Goal: Navigation & Orientation: Find specific page/section

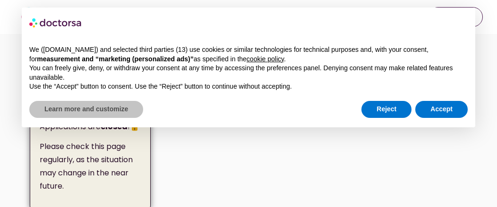
scroll to position [172, 0]
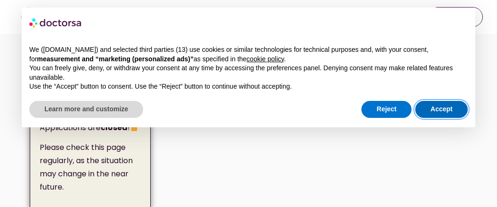
click at [449, 113] on button "Accept" at bounding box center [441, 109] width 52 height 17
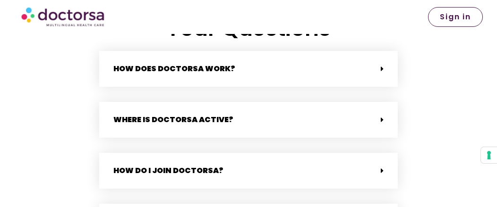
scroll to position [1935, 0]
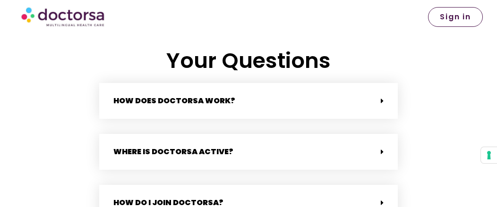
click at [382, 97] on icon at bounding box center [382, 101] width 3 height 8
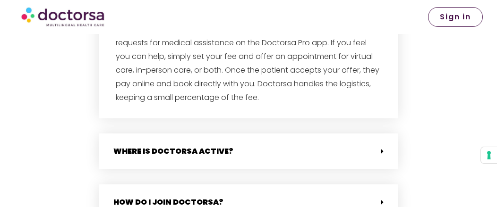
scroll to position [2075, 0]
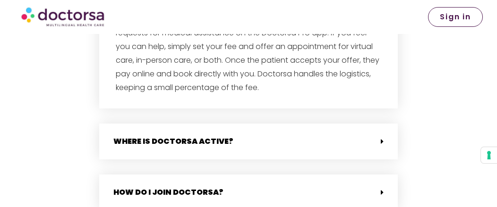
click at [382, 138] on icon at bounding box center [382, 142] width 3 height 8
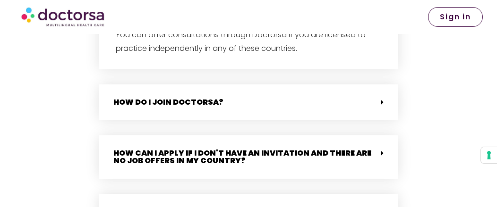
scroll to position [2271, 0]
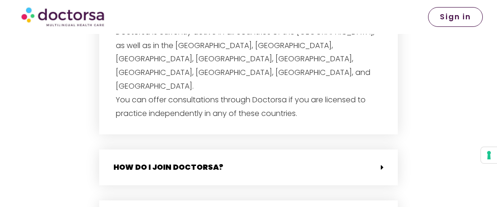
click at [382, 164] on icon at bounding box center [382, 168] width 3 height 8
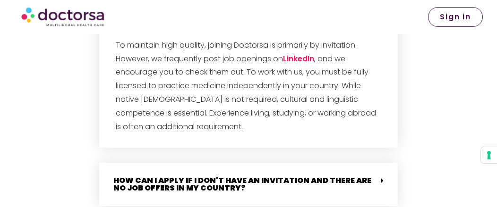
scroll to position [2435, 0]
